Goal: Task Accomplishment & Management: Use online tool/utility

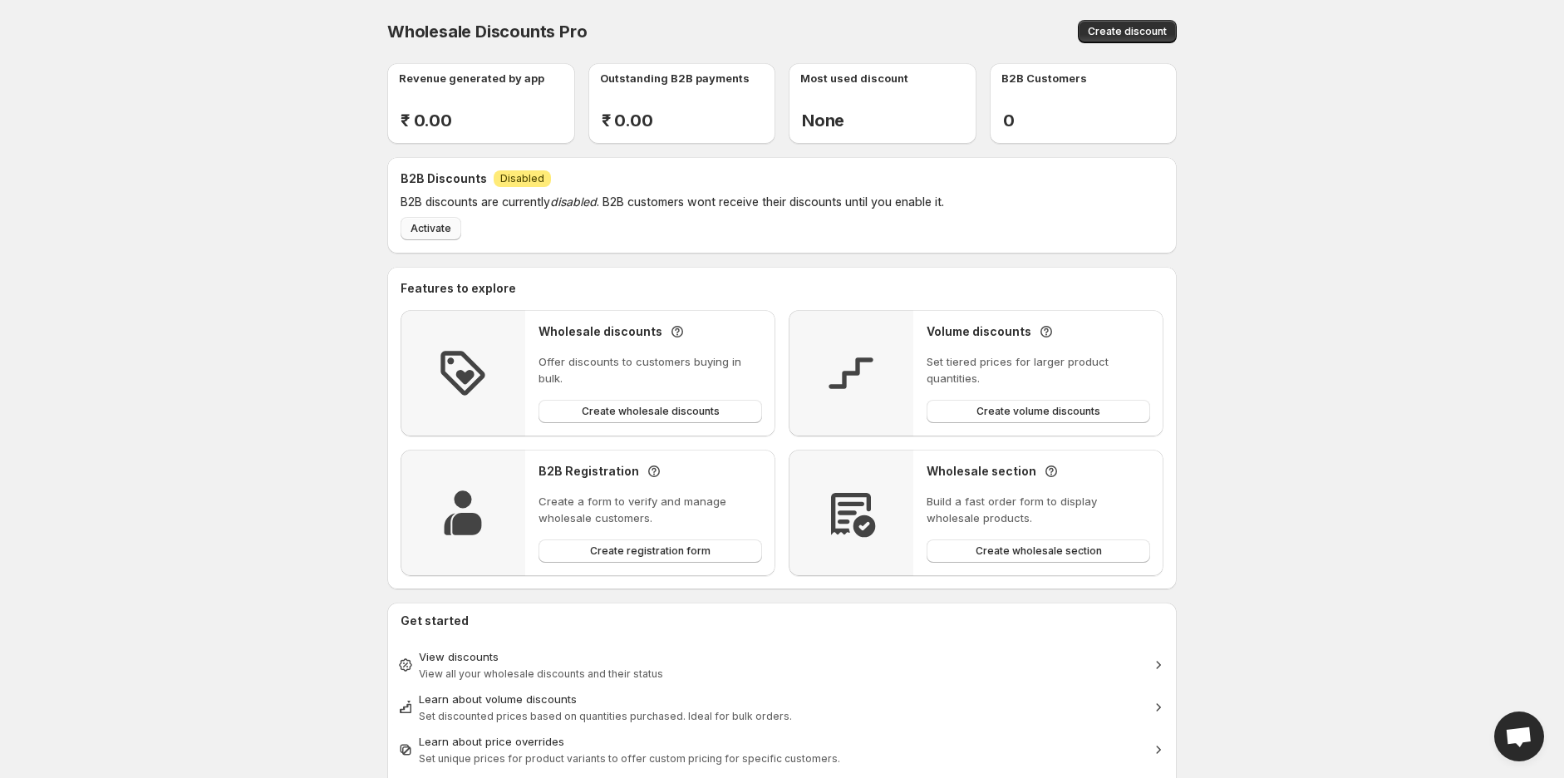
click at [413, 227] on span "Activate" at bounding box center [430, 228] width 41 height 13
click at [671, 544] on span "Create registration form" at bounding box center [650, 550] width 120 height 13
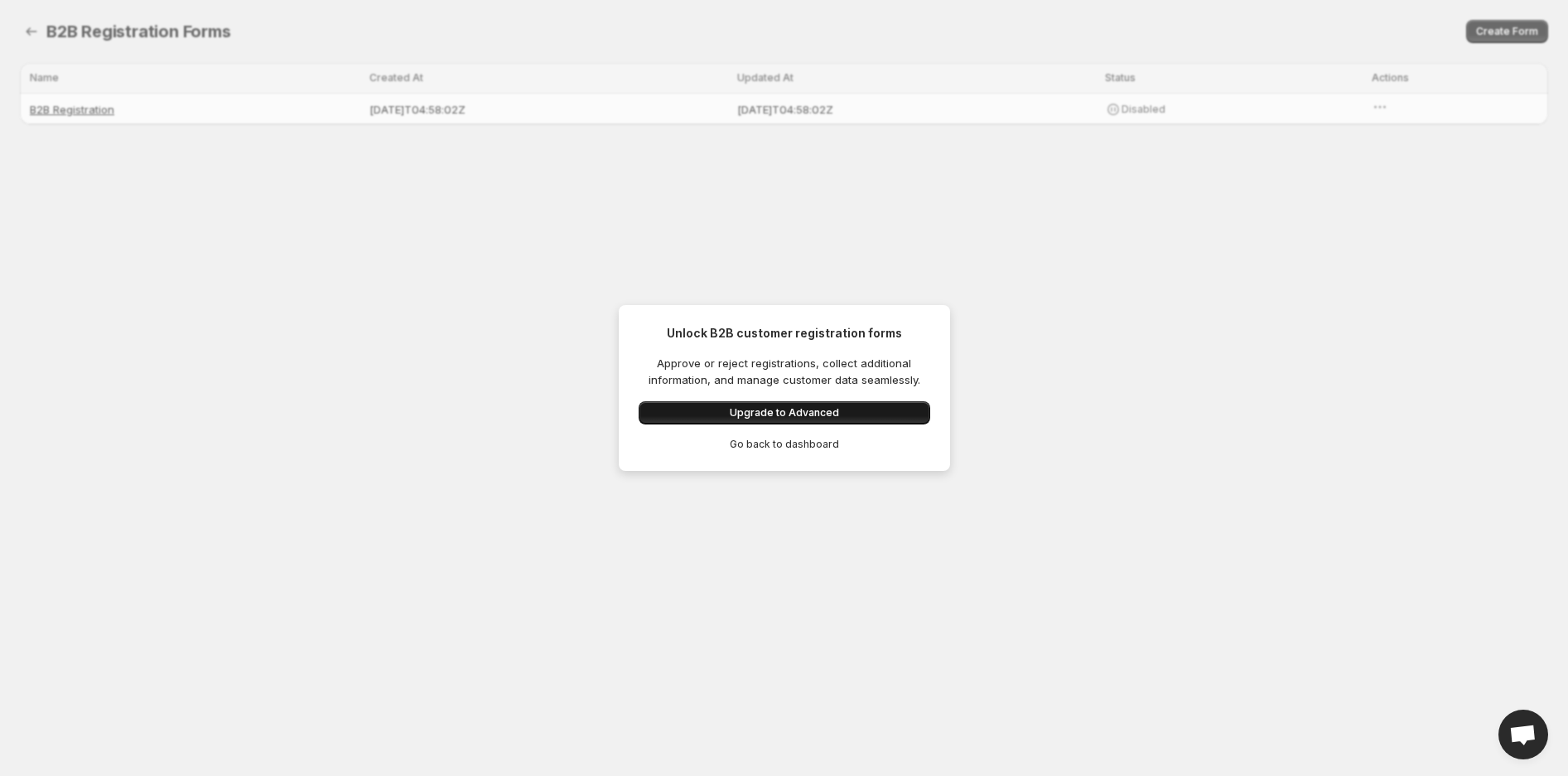
click at [759, 414] on span "Upgrade to Advanced" at bounding box center [784, 412] width 110 height 13
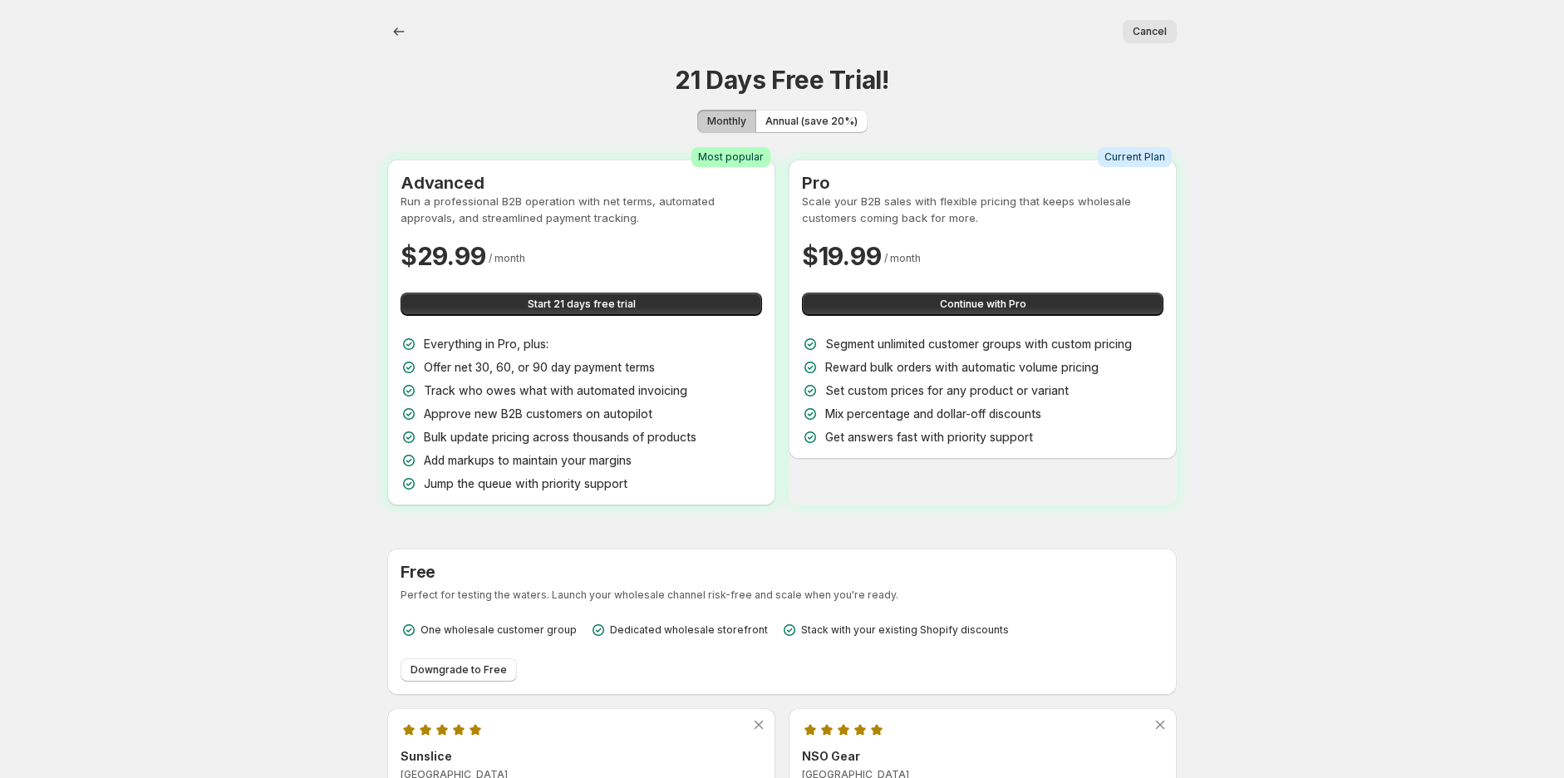
click at [640, 316] on div "Start 21 days free trial" at bounding box center [581, 304] width 361 height 37
click at [636, 302] on button "Start 21 days free trial" at bounding box center [581, 303] width 361 height 23
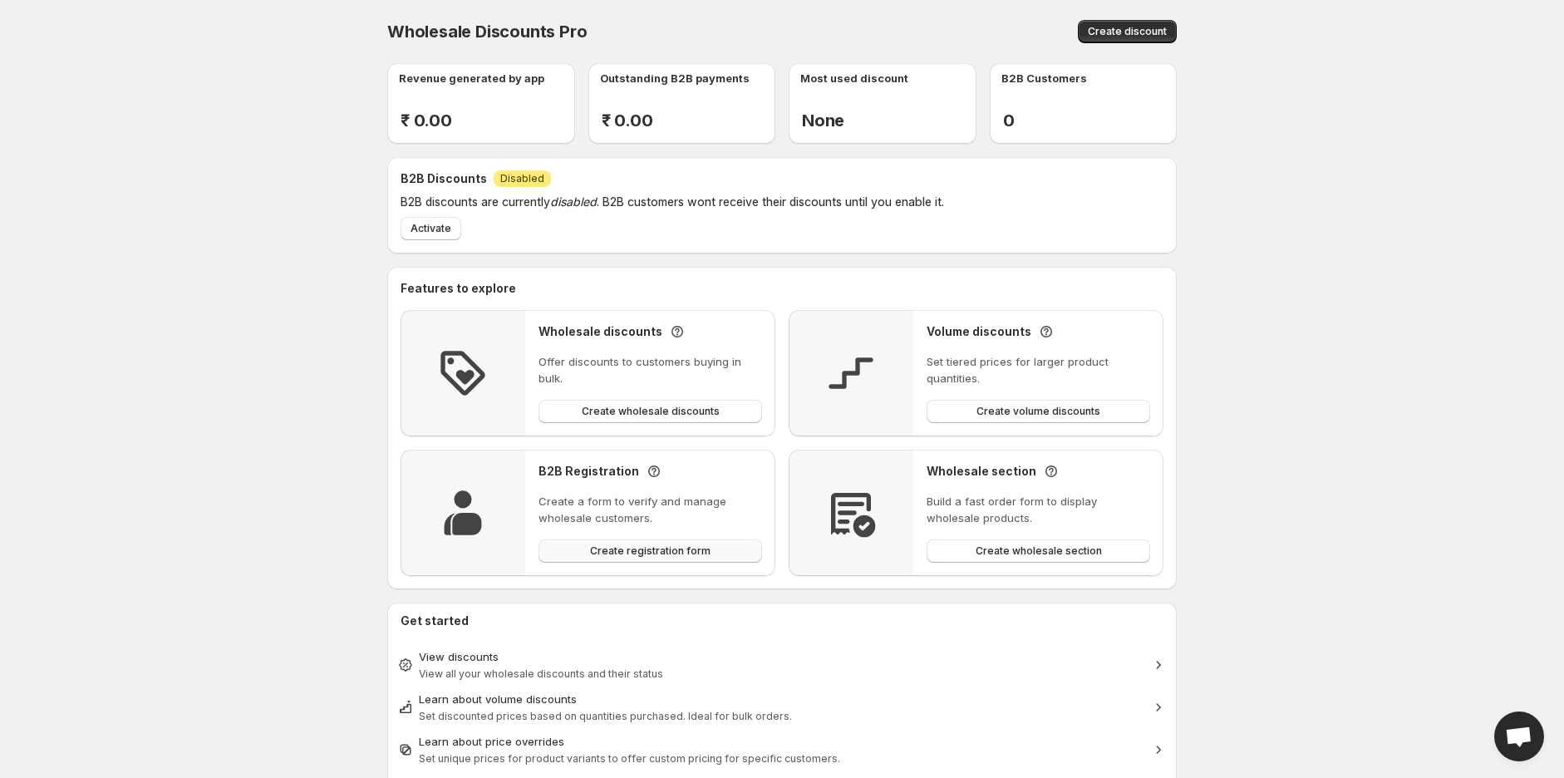
click at [646, 556] on span "Create registration form" at bounding box center [650, 550] width 120 height 13
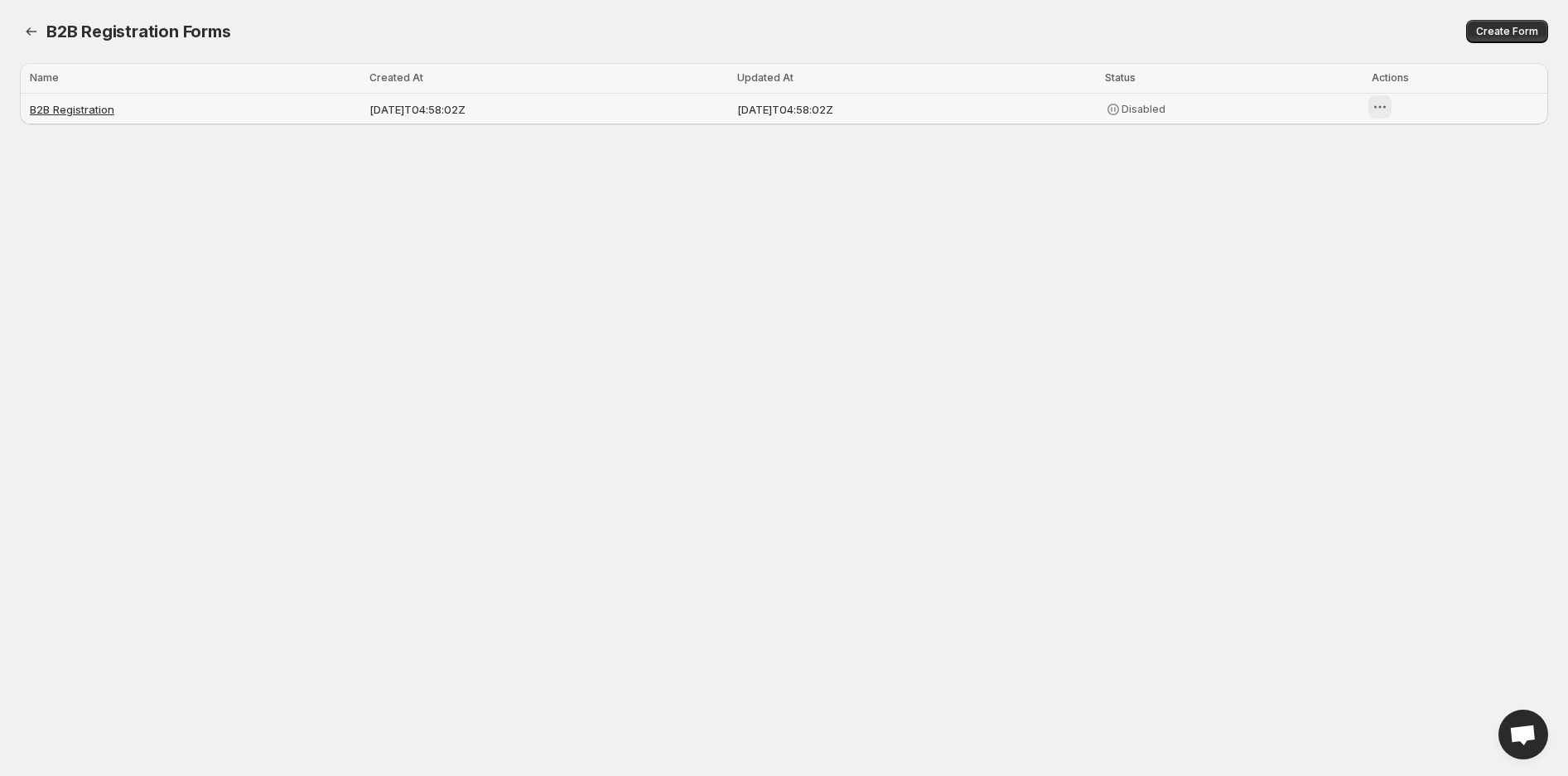
click at [1389, 109] on icon "button" at bounding box center [1380, 107] width 17 height 17
click at [1390, 226] on div "Enable" at bounding box center [1461, 226] width 179 height 17
click at [1382, 108] on icon "button" at bounding box center [1373, 107] width 17 height 17
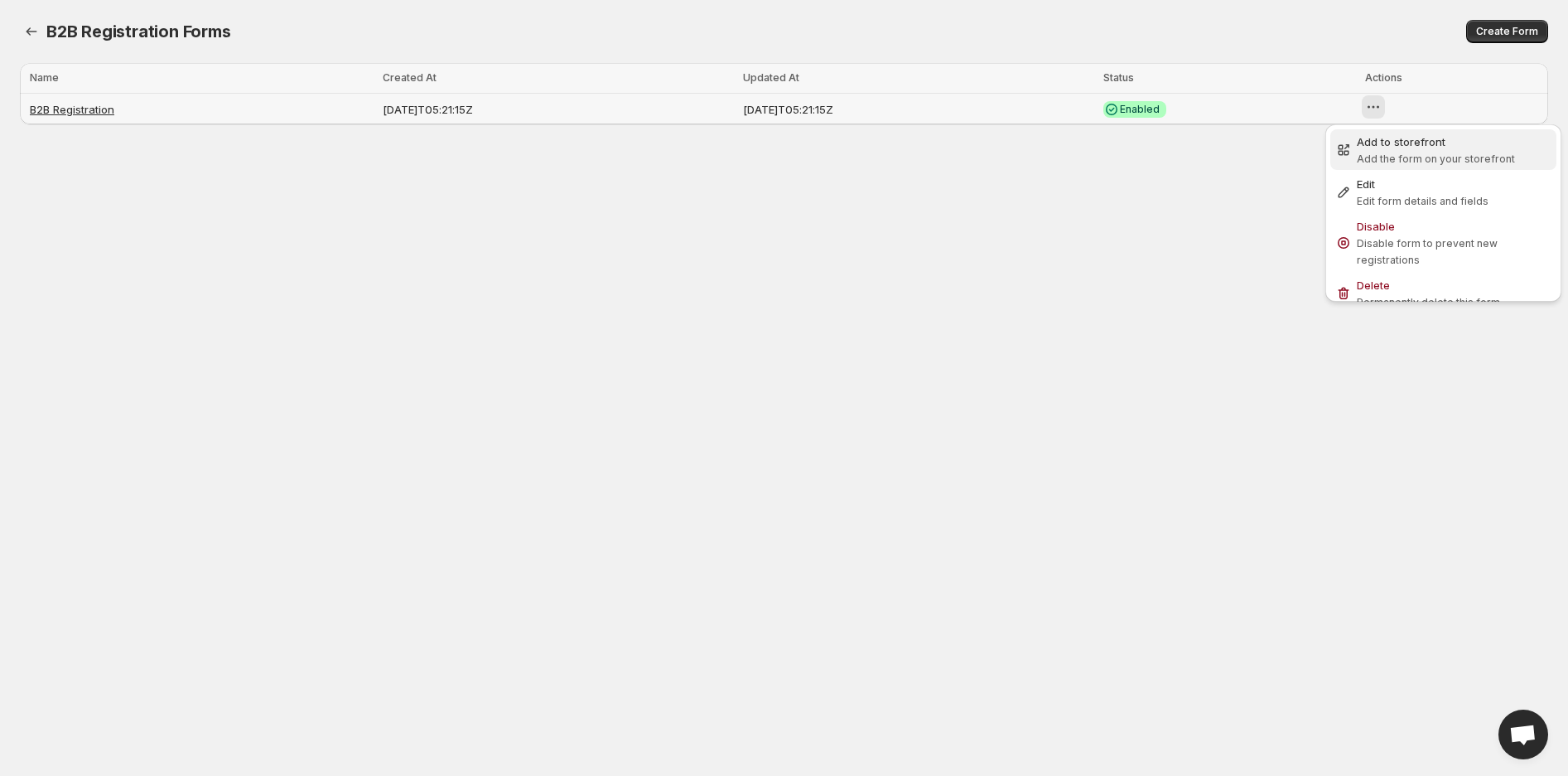
click at [1396, 160] on span "Add the form on your storefront" at bounding box center [1435, 159] width 158 height 12
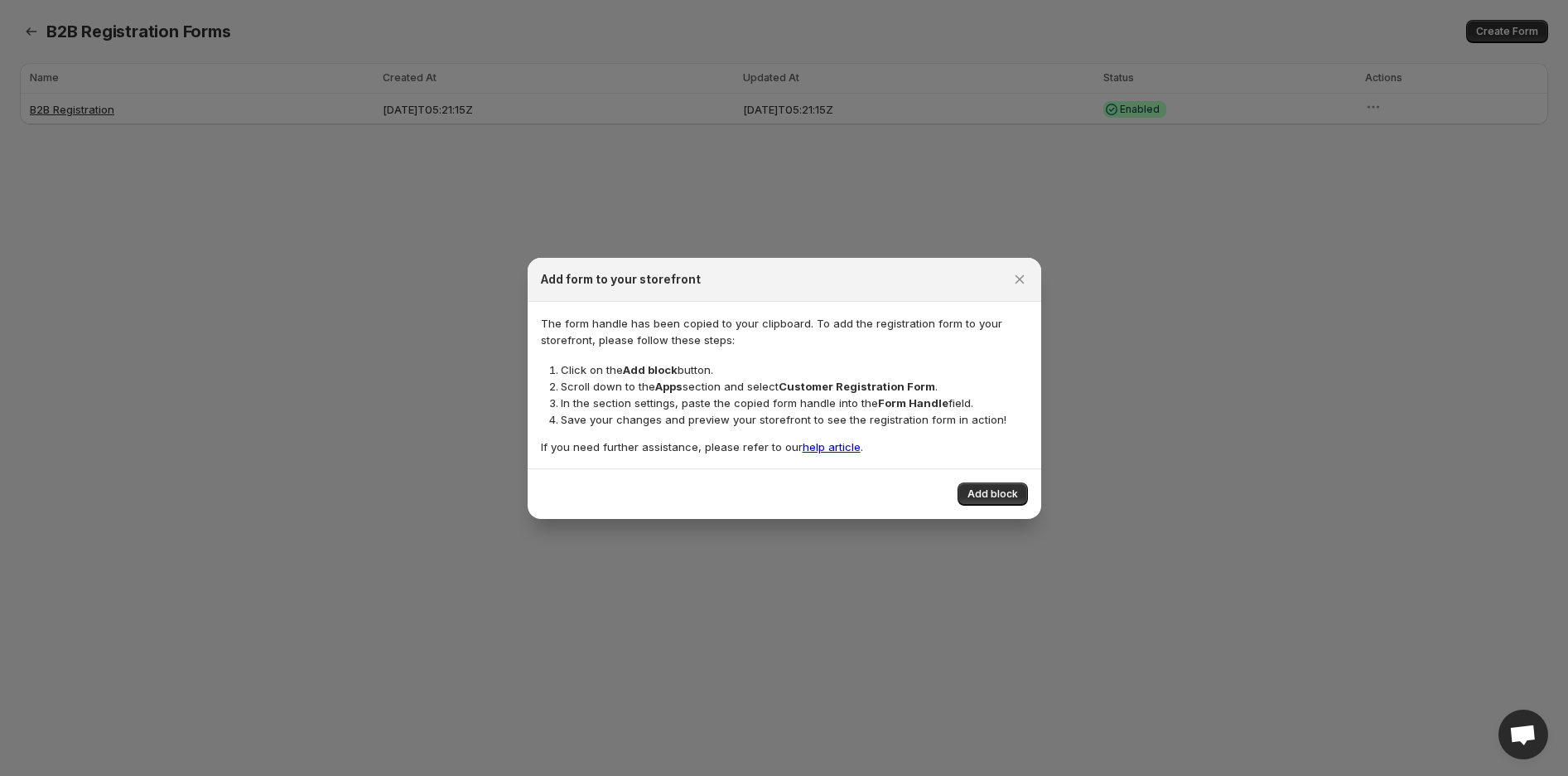
click at [805, 443] on link "help article" at bounding box center [831, 446] width 58 height 13
click at [981, 502] on button "Add block" at bounding box center [993, 494] width 71 height 23
